Goal: Information Seeking & Learning: Learn about a topic

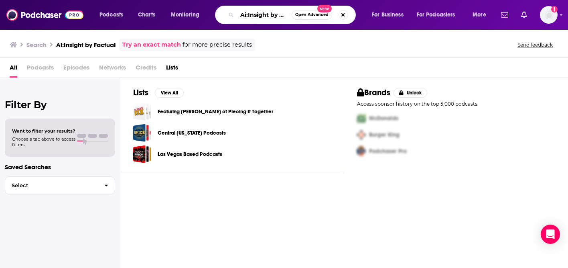
click at [275, 18] on input "Ai:Insight by FactuaI" at bounding box center [264, 14] width 55 height 13
drag, startPoint x: 267, startPoint y: 15, endPoint x: 542, endPoint y: 53, distance: 278.4
click at [542, 52] on div "Podcasts Charts Monitoring Ai:Insight by FactuaI Open Advanced New For Business…" at bounding box center [284, 134] width 568 height 268
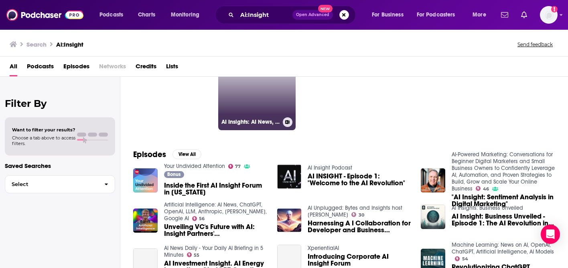
scroll to position [50, 0]
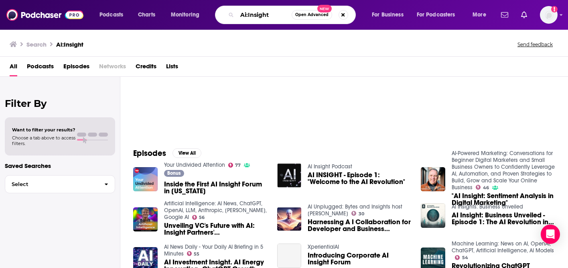
click at [264, 16] on input "Ai:Insight" at bounding box center [264, 14] width 55 height 13
paste input "by FactuaI"
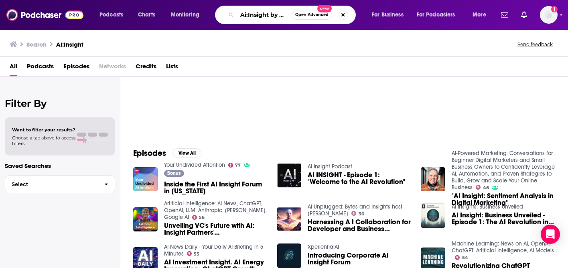
drag, startPoint x: 264, startPoint y: 14, endPoint x: 198, endPoint y: 14, distance: 65.8
click at [198, 14] on div "Podcasts Charts Monitoring Ai:Insight by FactuaI Open Advanced New For Business…" at bounding box center [294, 15] width 400 height 18
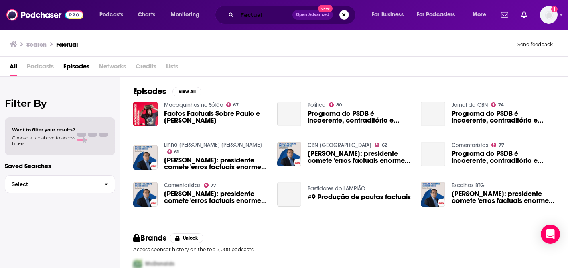
click at [261, 13] on input "FactuaI" at bounding box center [264, 14] width 55 height 13
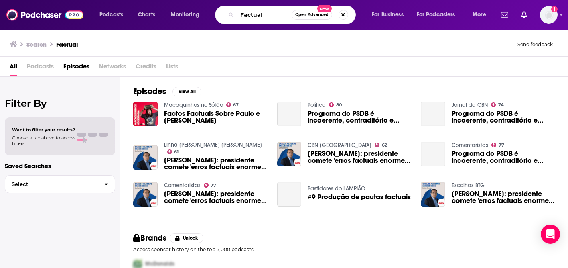
click at [261, 13] on input "FactuaI" at bounding box center [264, 14] width 55 height 13
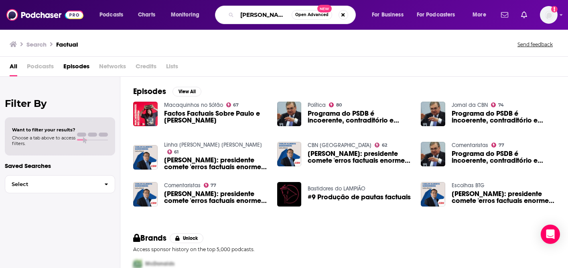
type input "[PERSON_NAME]"
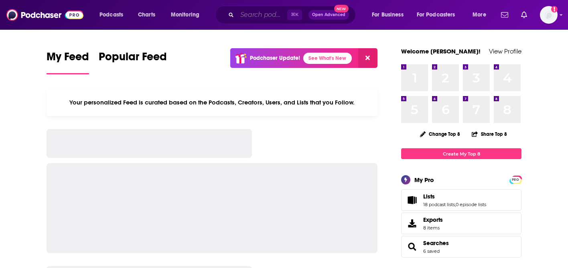
click at [273, 9] on input "Search podcasts, credits, & more..." at bounding box center [262, 14] width 50 height 13
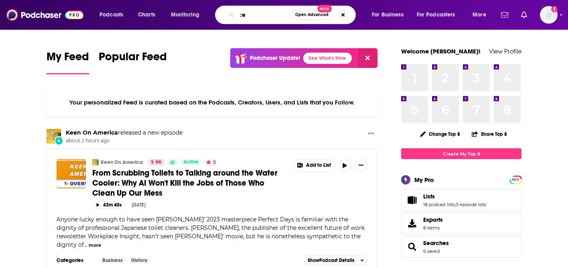
type input ":"
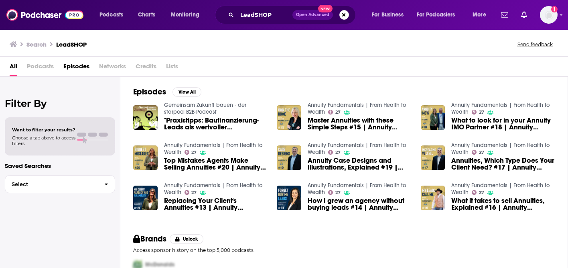
scroll to position [47, 0]
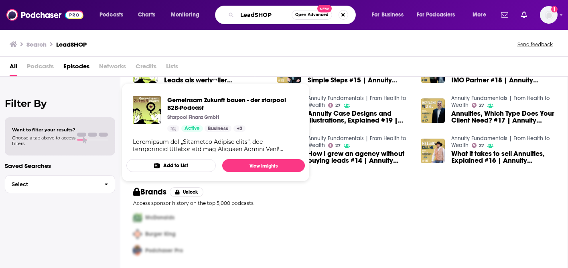
click at [255, 12] on input "LeadSHOP" at bounding box center [264, 14] width 55 height 13
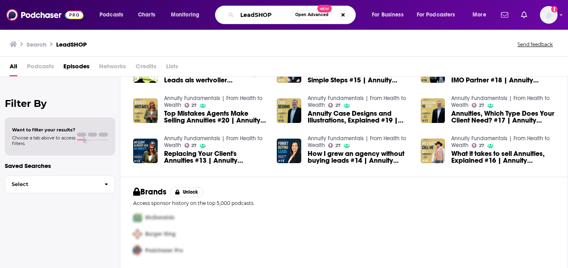
click at [255, 12] on input "LeadSHOP" at bounding box center [264, 14] width 55 height 13
type input "[PERSON_NAME]"
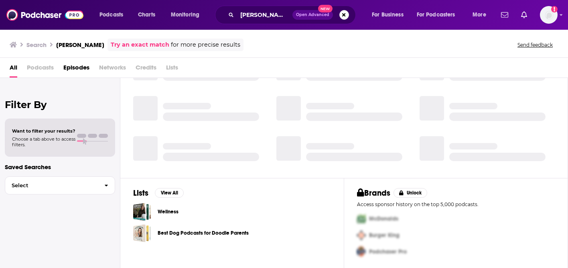
scroll to position [159, 0]
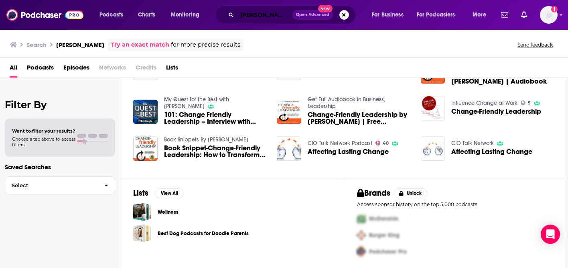
click at [271, 15] on input "[PERSON_NAME]" at bounding box center [264, 14] width 55 height 13
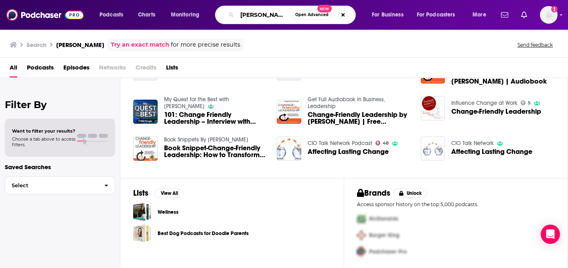
click at [271, 15] on input "[PERSON_NAME]" at bounding box center [264, 14] width 55 height 13
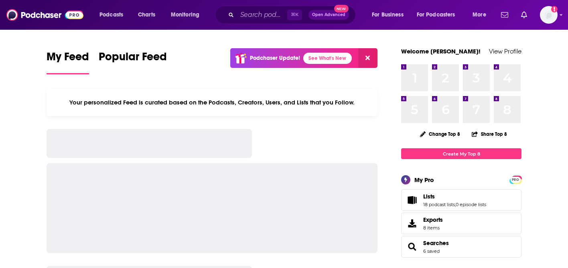
click at [259, 22] on div "⌘ K Open Advanced New" at bounding box center [285, 15] width 141 height 18
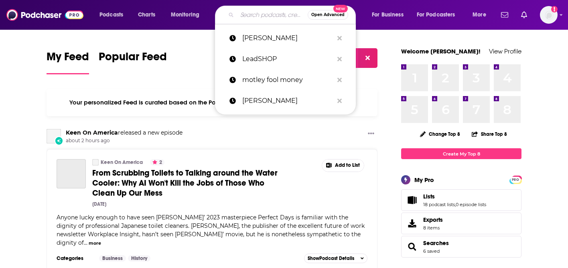
click at [259, 14] on input "Search podcasts, credits, & more..." at bounding box center [272, 14] width 71 height 13
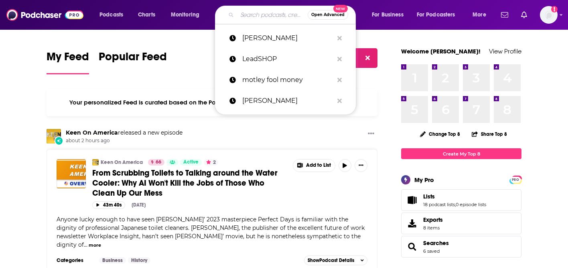
paste input "Leadershop"
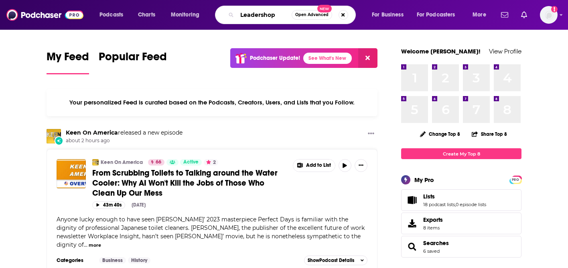
type input "Leadershop"
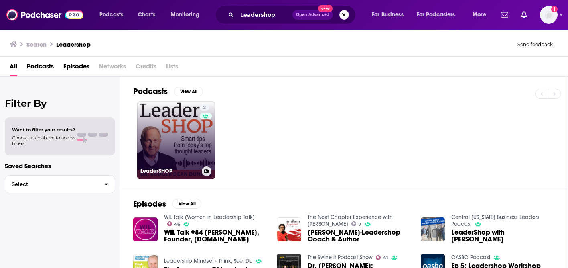
click at [178, 126] on link "2 LeaderSHOP" at bounding box center [176, 140] width 78 height 78
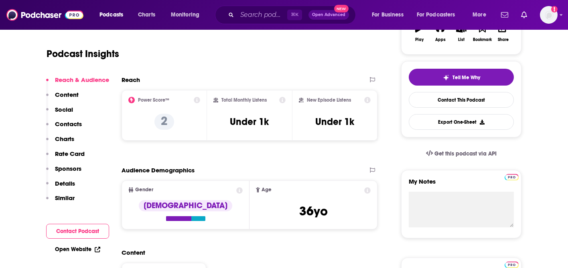
scroll to position [159, 0]
